Goal: Task Accomplishment & Management: Use online tool/utility

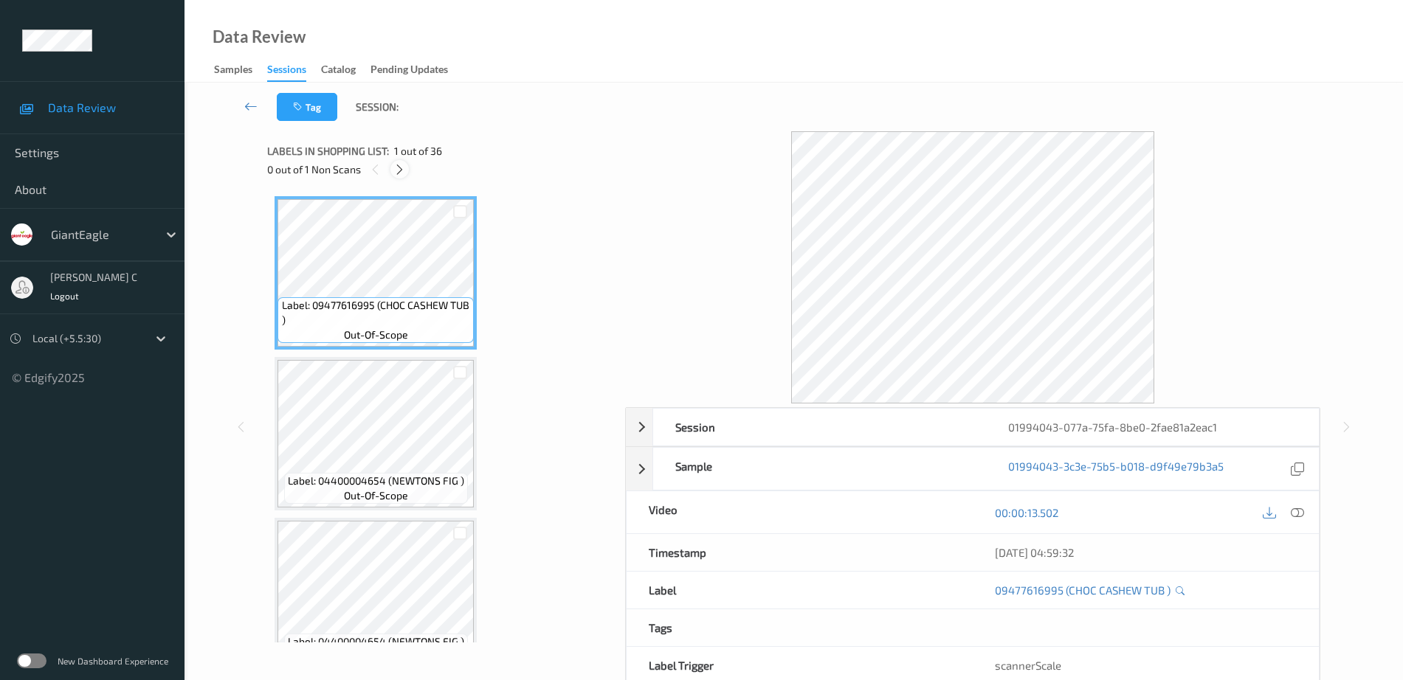
click at [393, 176] on div at bounding box center [399, 169] width 18 height 18
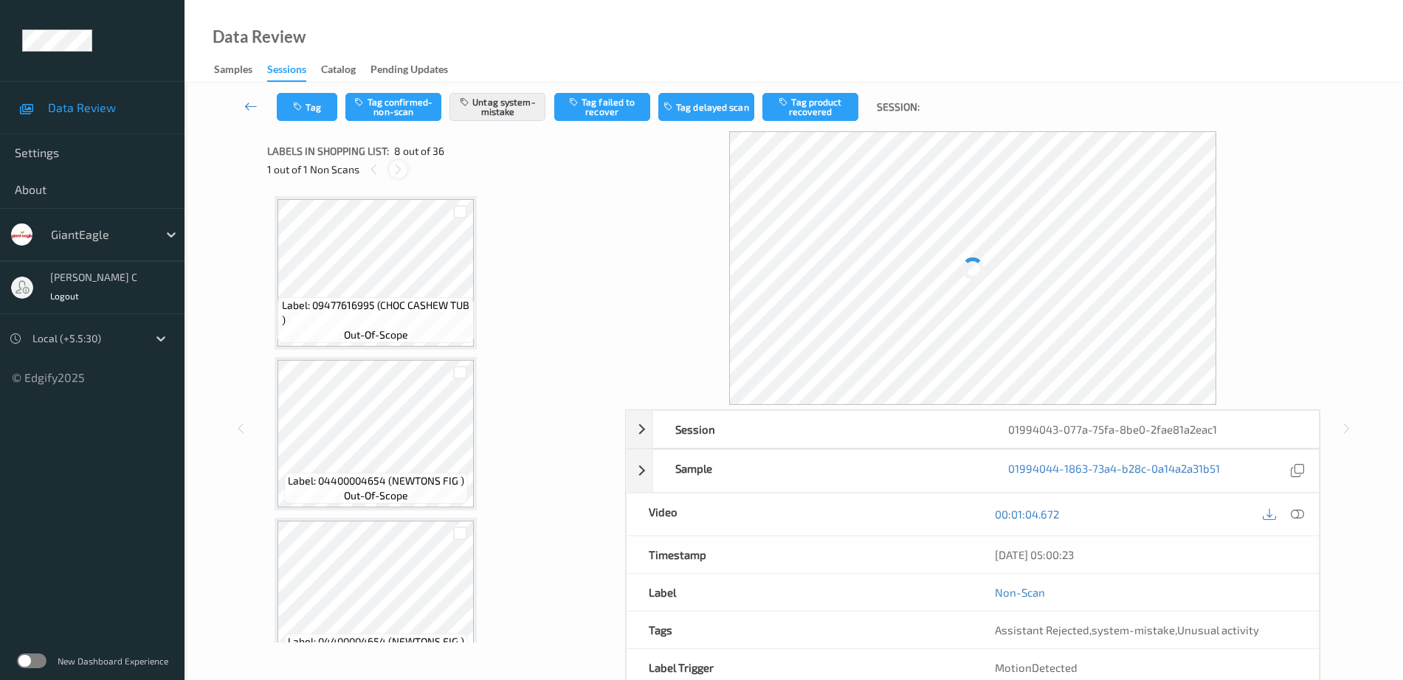
scroll to position [972, 0]
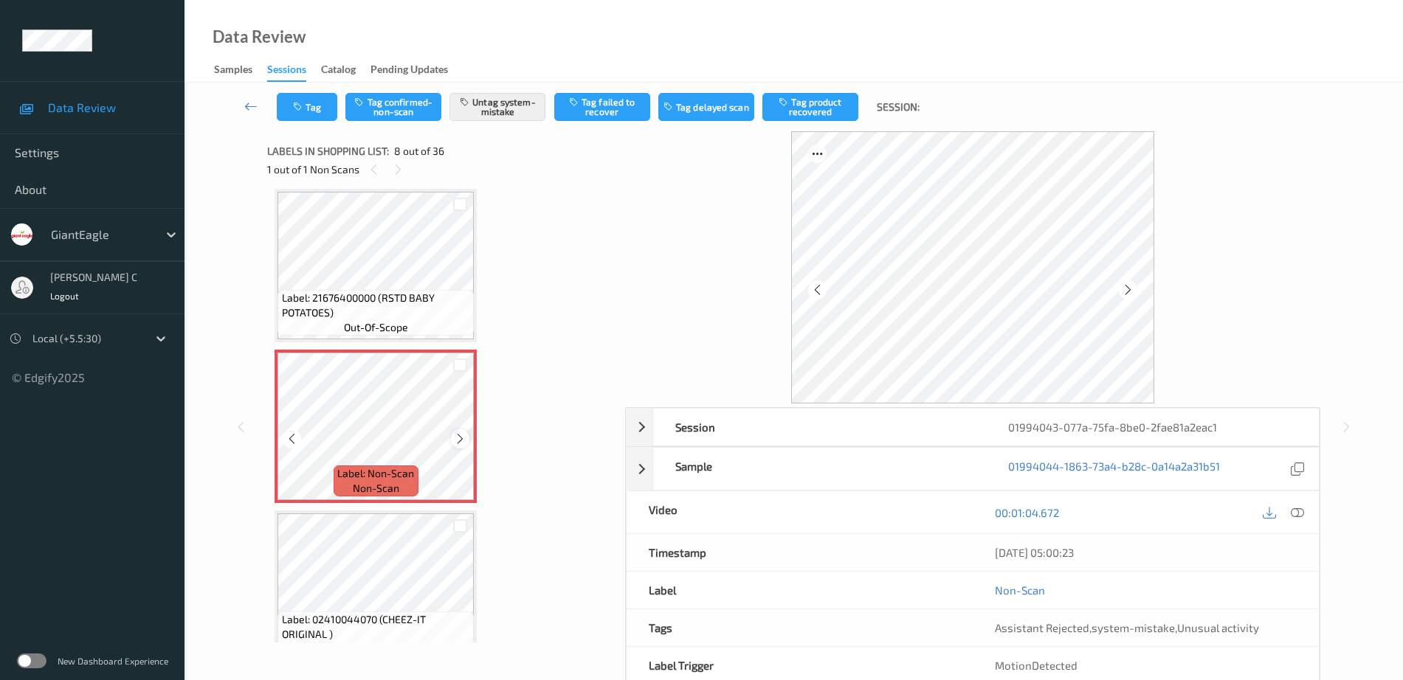
click at [460, 443] on icon at bounding box center [460, 438] width 13 height 13
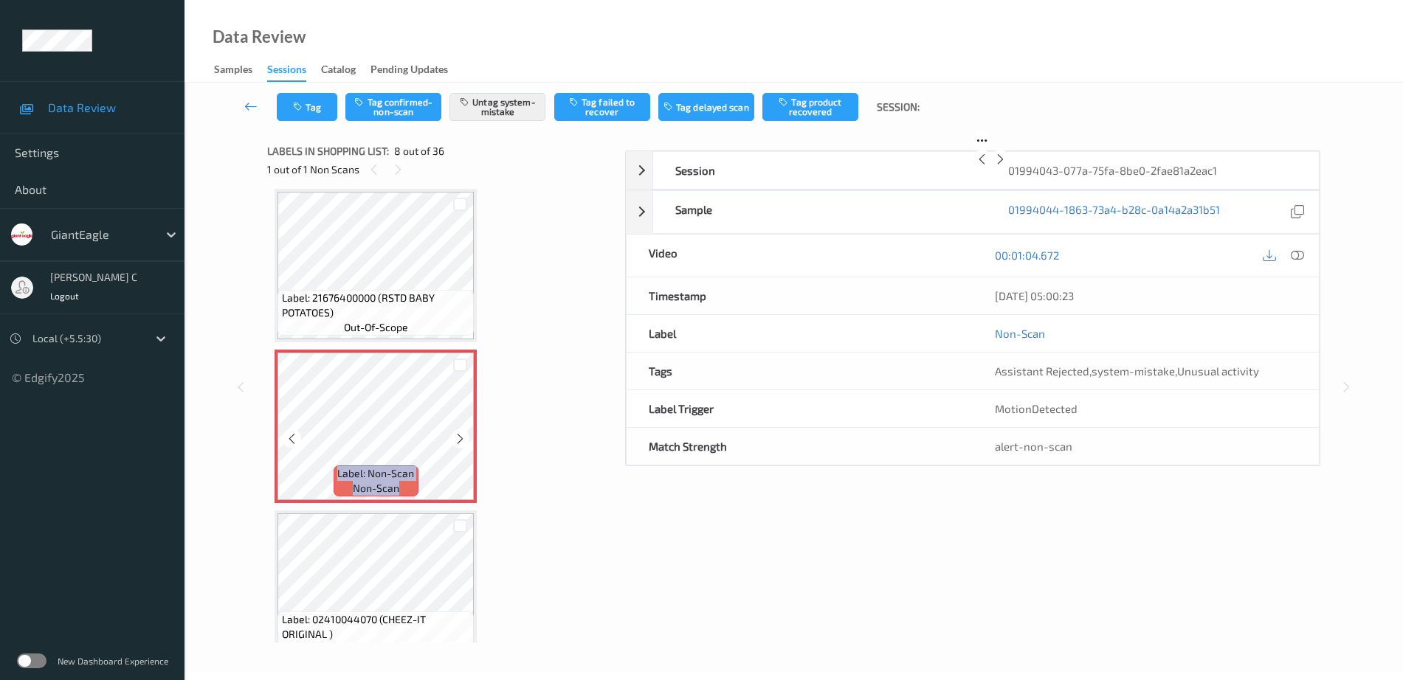
click at [460, 443] on icon at bounding box center [460, 438] width 13 height 13
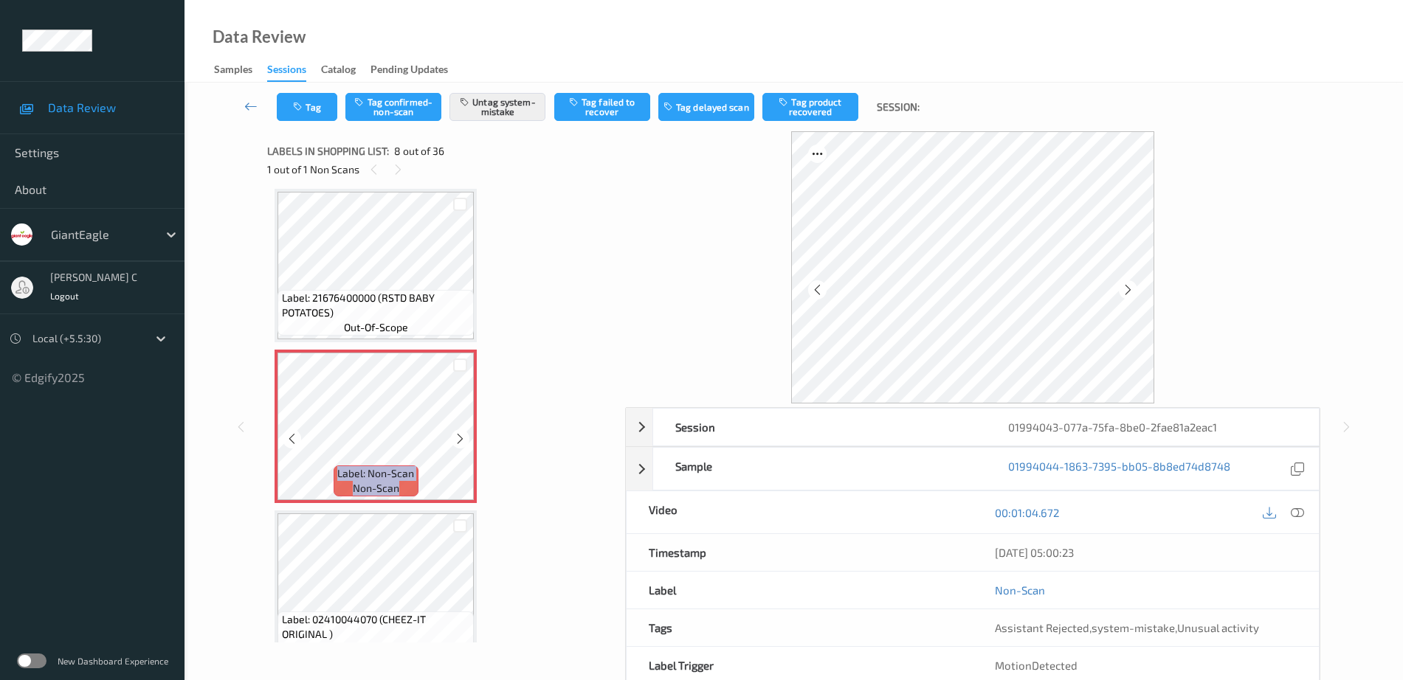
click at [460, 443] on icon at bounding box center [460, 438] width 13 height 13
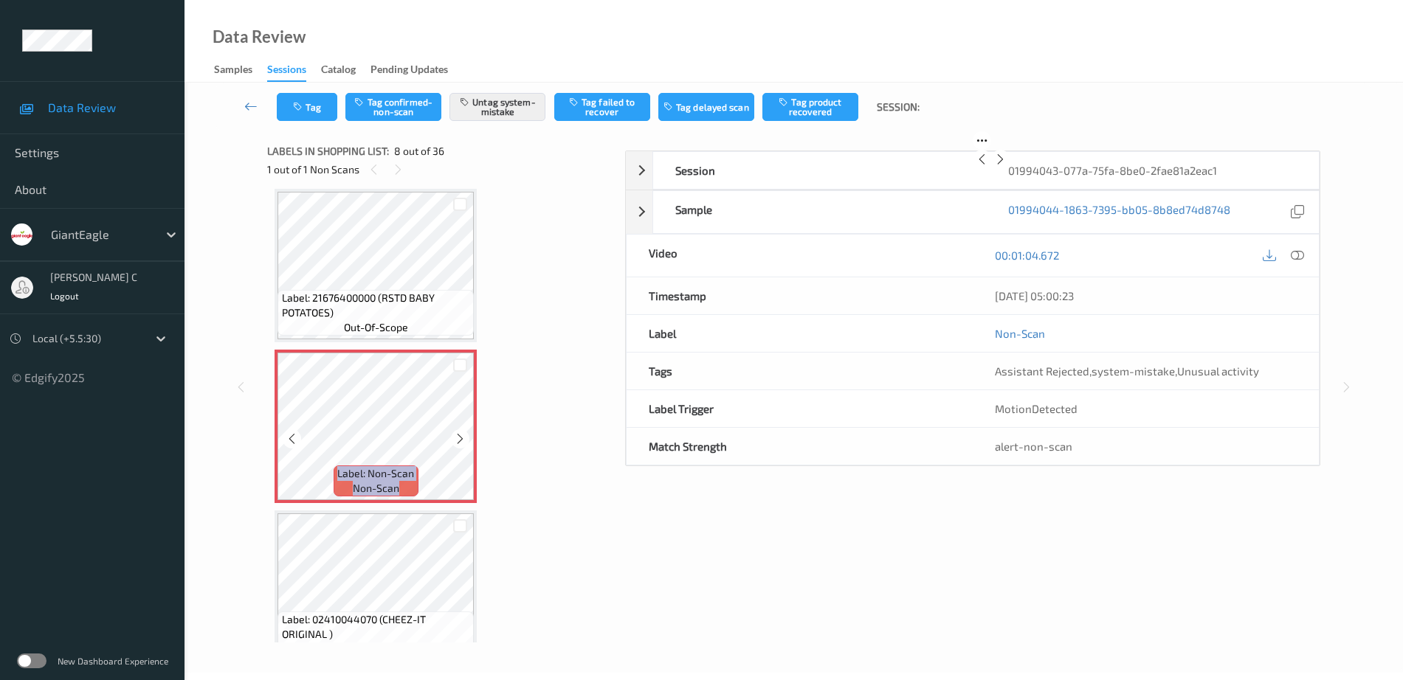
click at [460, 443] on icon at bounding box center [460, 438] width 13 height 13
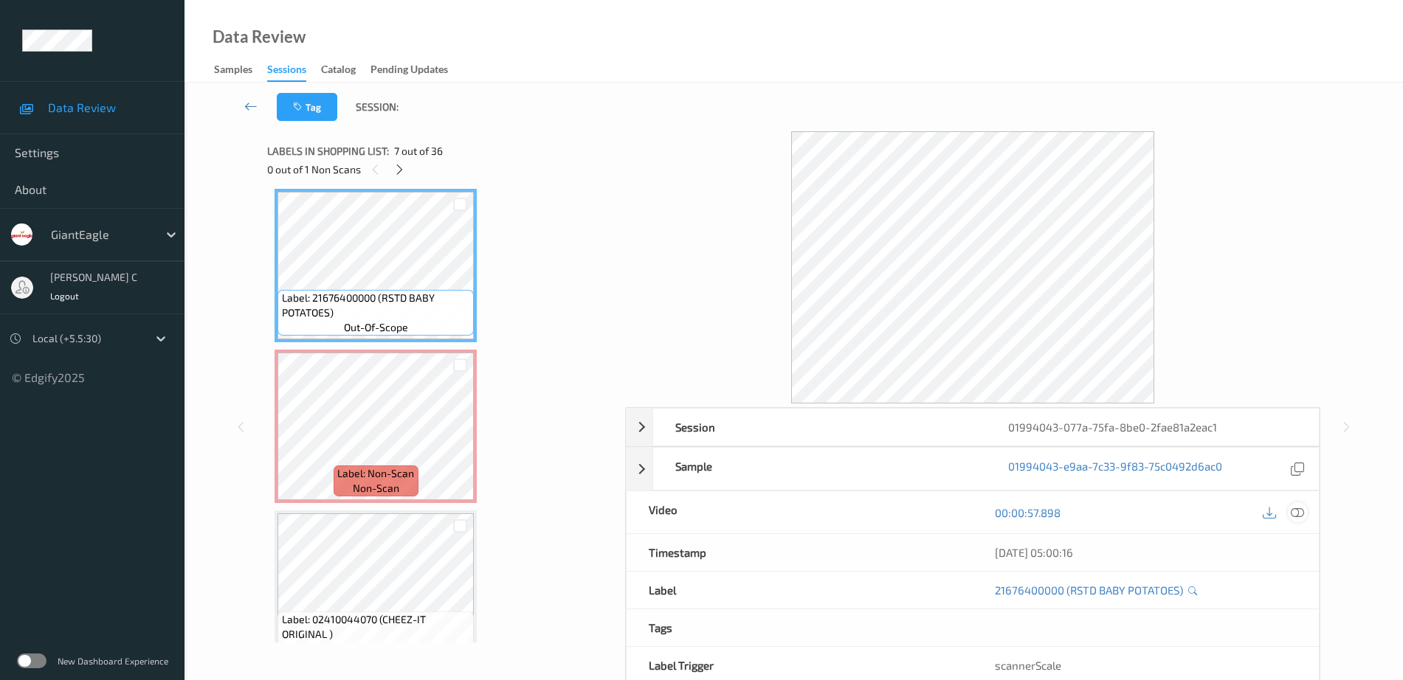
click at [1297, 515] on icon at bounding box center [1296, 512] width 13 height 13
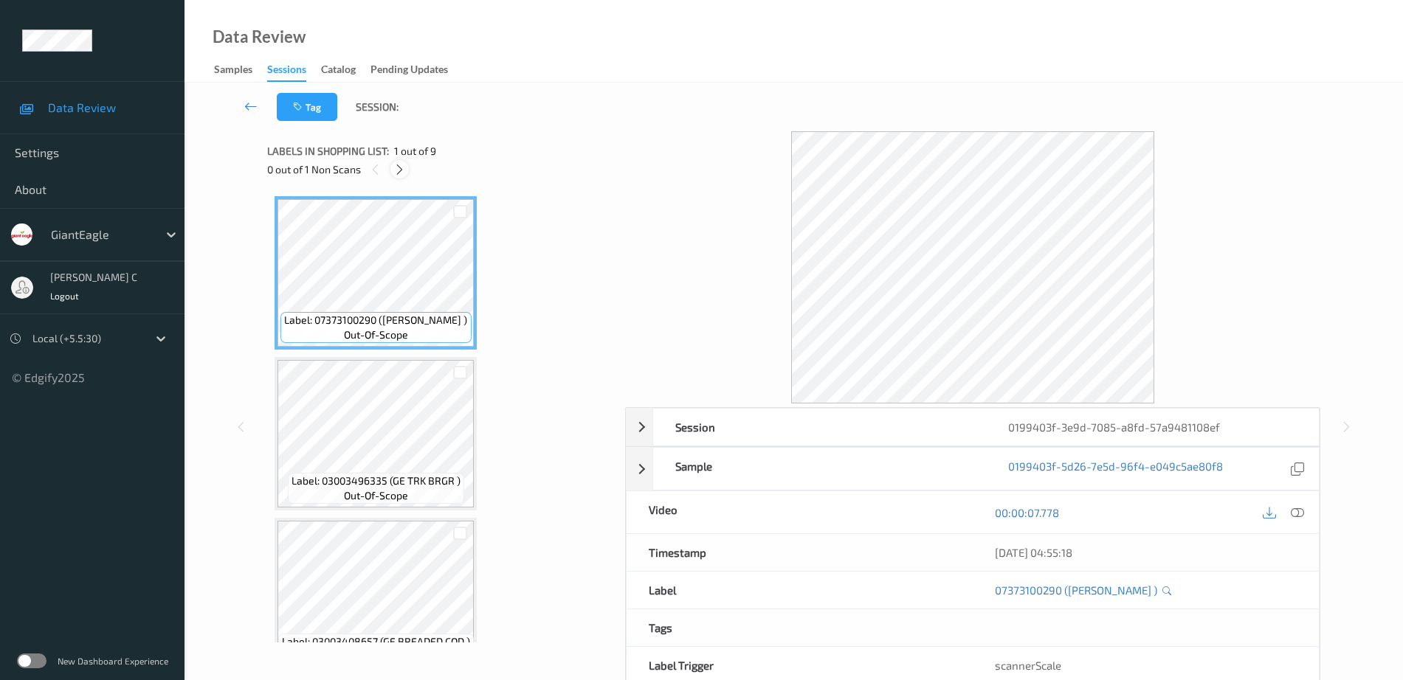
click at [400, 162] on div at bounding box center [399, 169] width 18 height 18
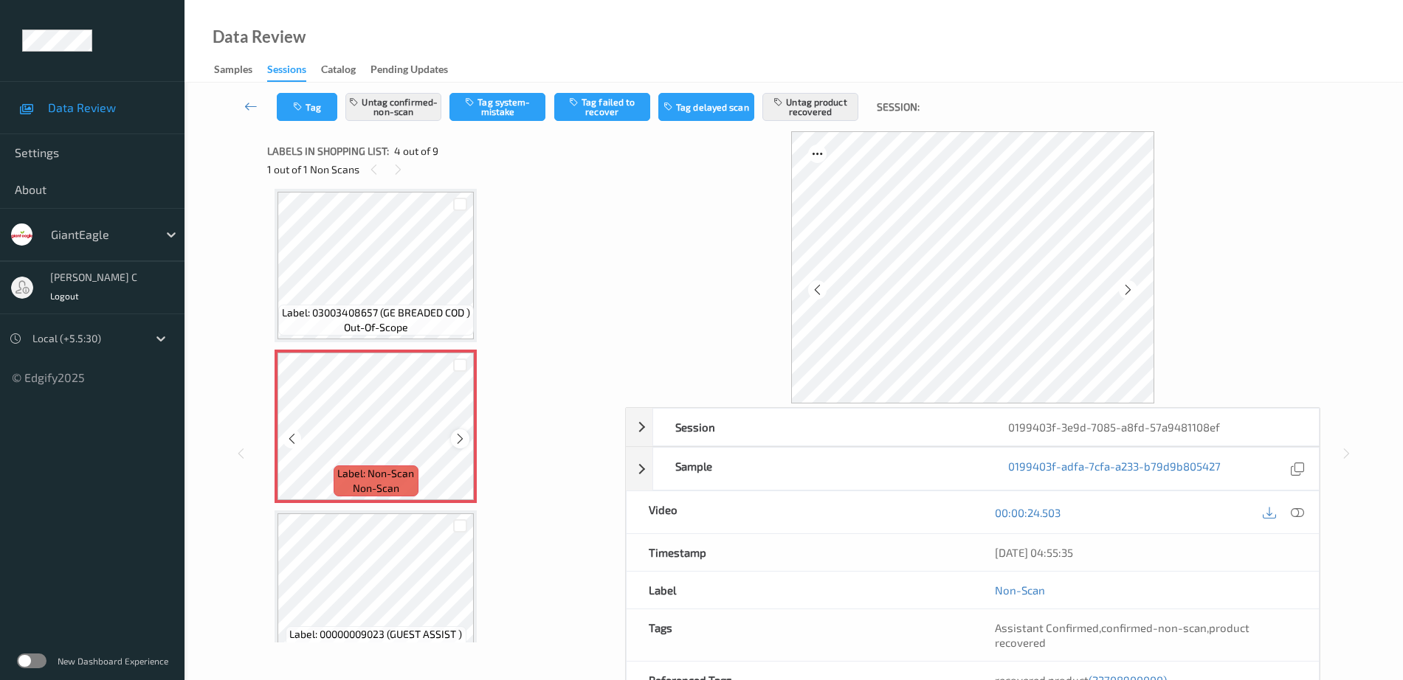
click at [457, 438] on icon at bounding box center [460, 438] width 13 height 13
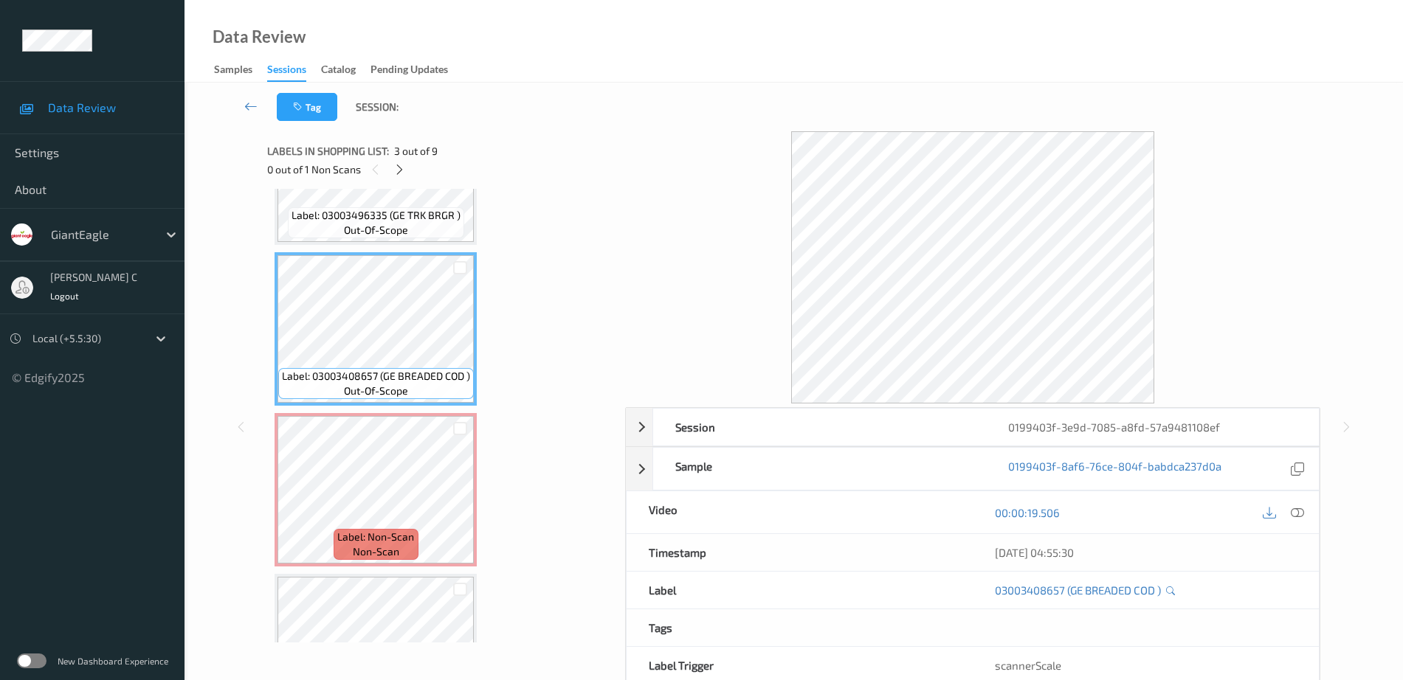
scroll to position [237, 0]
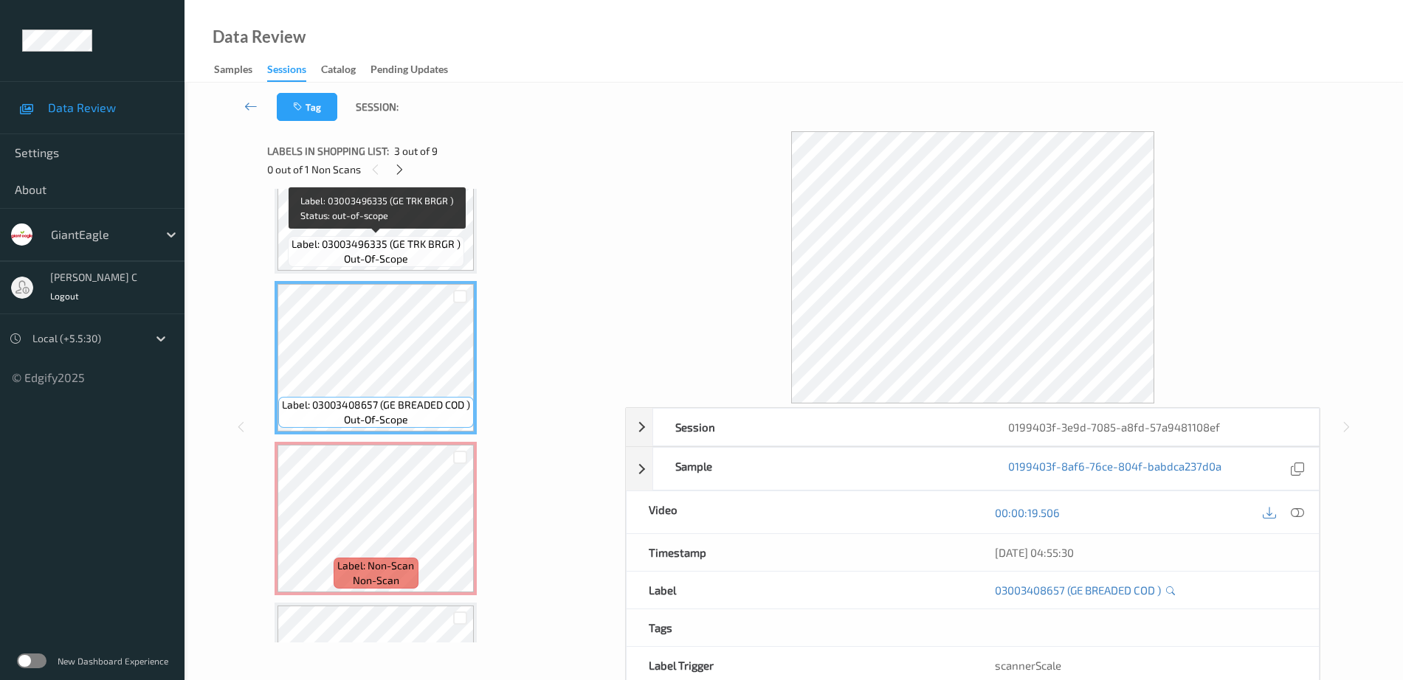
click at [387, 252] on span "out-of-scope" at bounding box center [376, 259] width 64 height 15
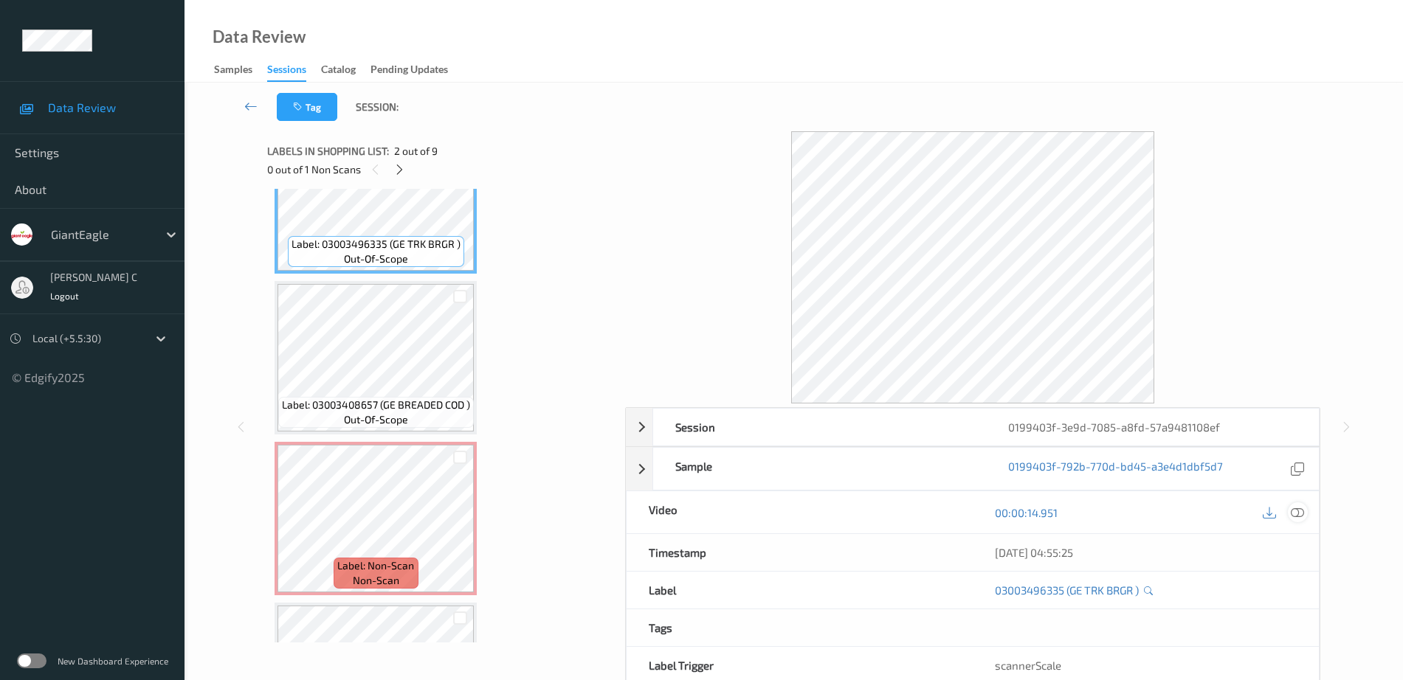
click at [1290, 505] on div at bounding box center [1298, 512] width 20 height 20
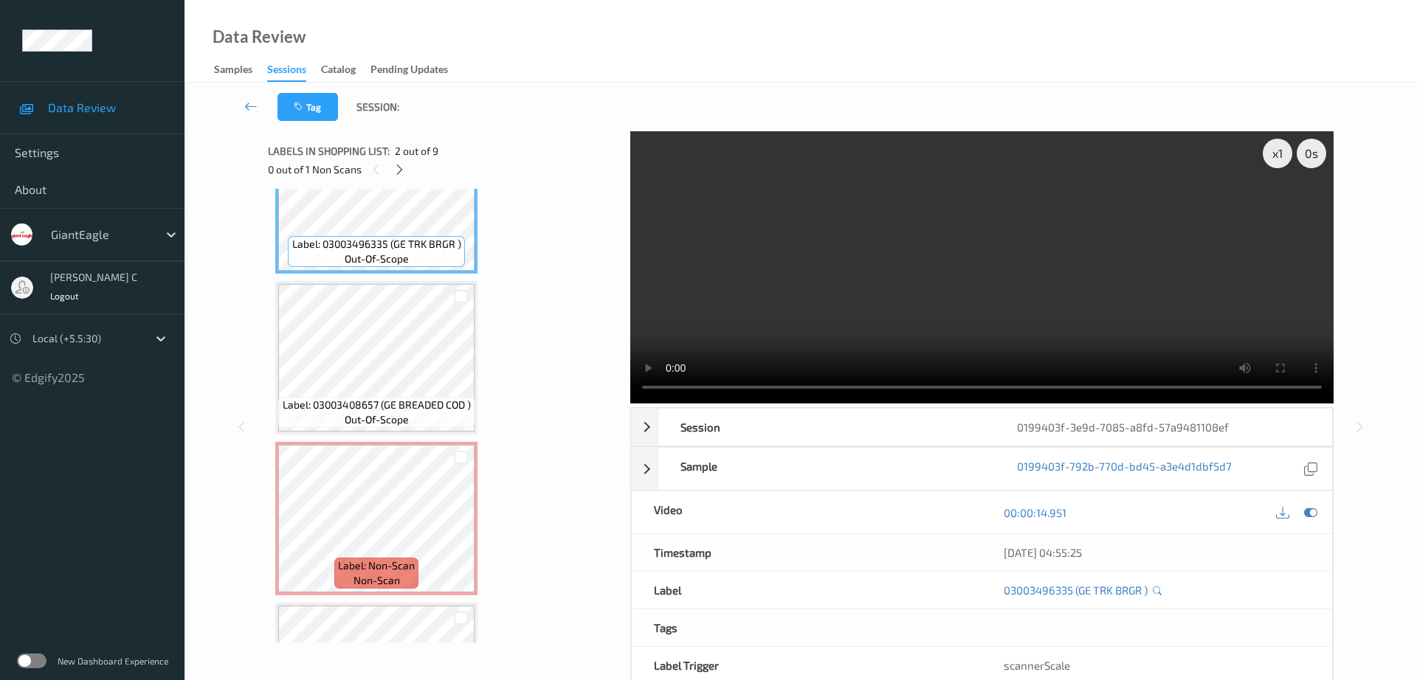
click at [652, 187] on video at bounding box center [981, 267] width 703 height 272
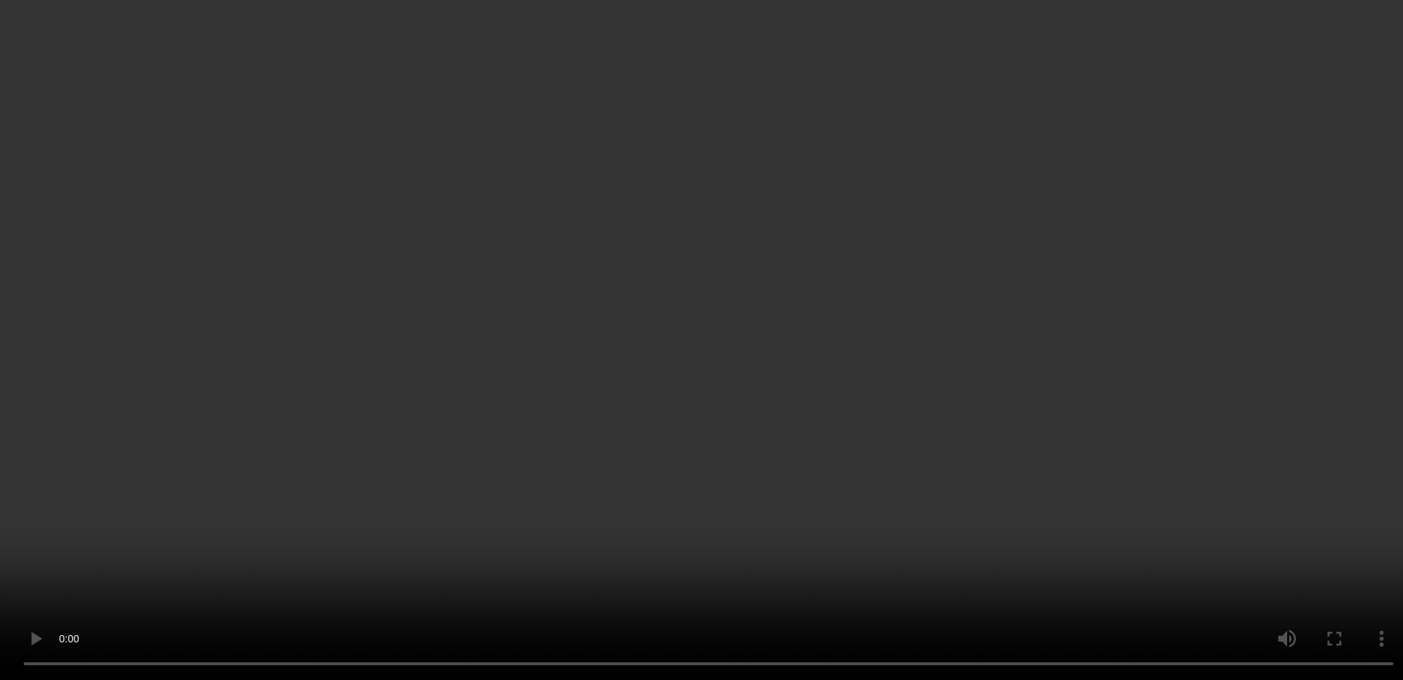
scroll to position [514, 0]
